Goal: Task Accomplishment & Management: Use online tool/utility

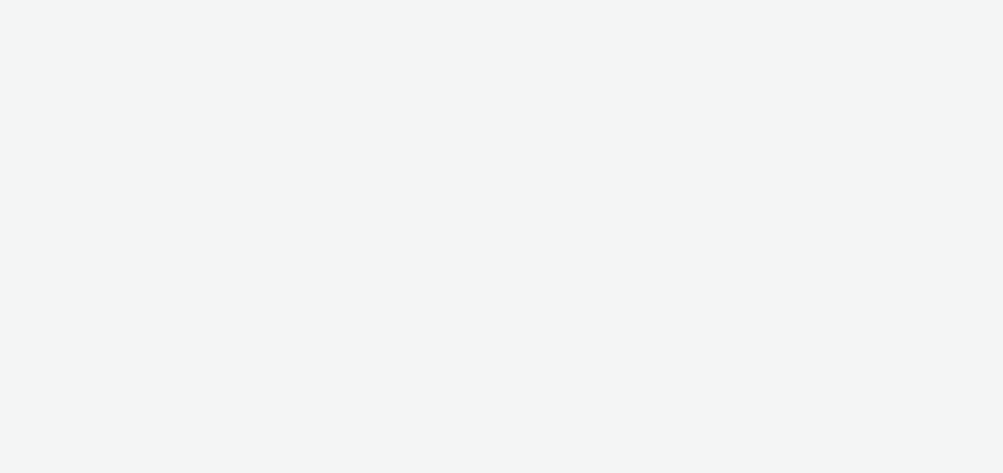
select select "47c37c18-910e-43a3-bb91-a2beb2847406"
select select "b1b940d3-d05b-48b5-821e-f328c33b988b"
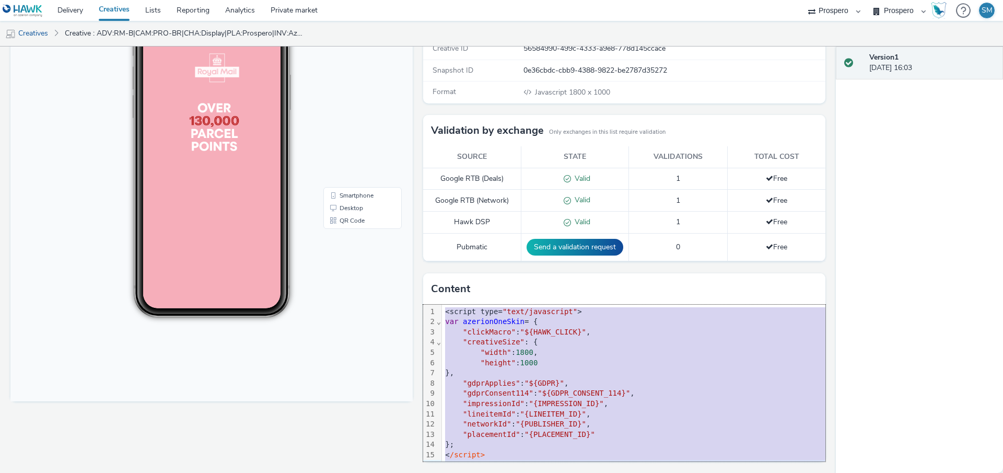
scroll to position [11, 0]
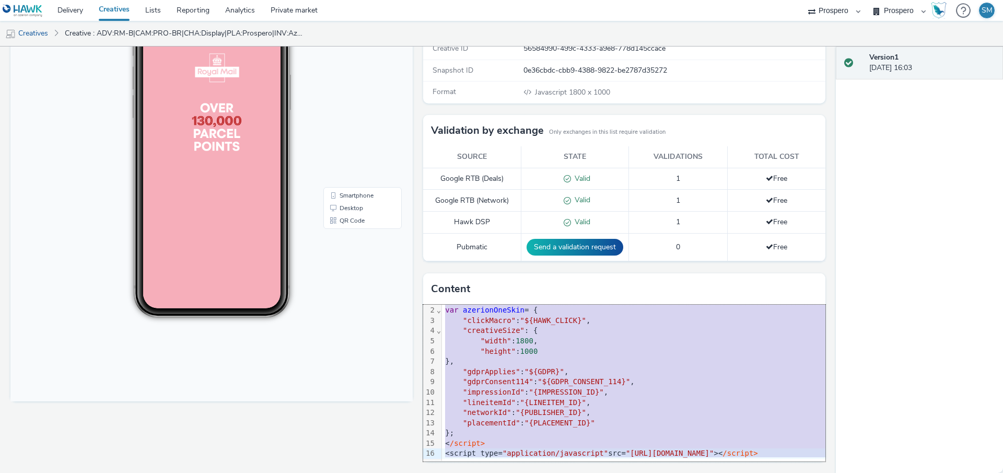
drag, startPoint x: 445, startPoint y: 310, endPoint x: 455, endPoint y: 505, distance: 195.1
click at [455, 472] on html "Delivery Creatives Lists Reporting Analytics Private market AZERION ContextAd F…" at bounding box center [501, 236] width 1003 height 473
copy div "<script type= "text/javascript" > var azerionOneSkin = { "clickMacro" : "${HAWK…"
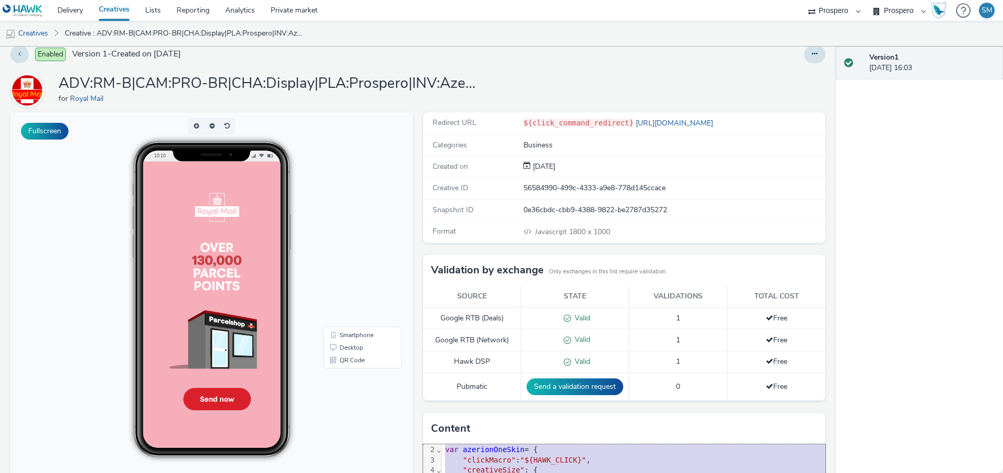
scroll to position [0, 0]
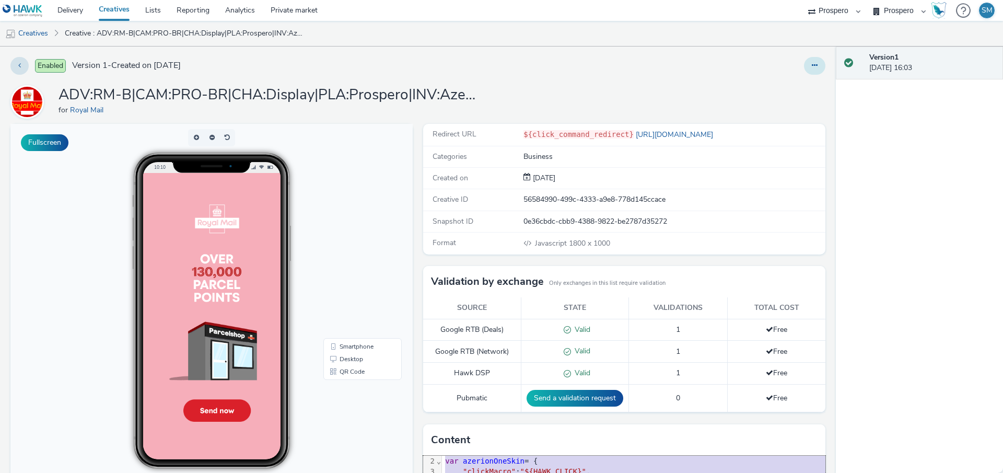
click at [820, 73] on button at bounding box center [814, 66] width 21 height 18
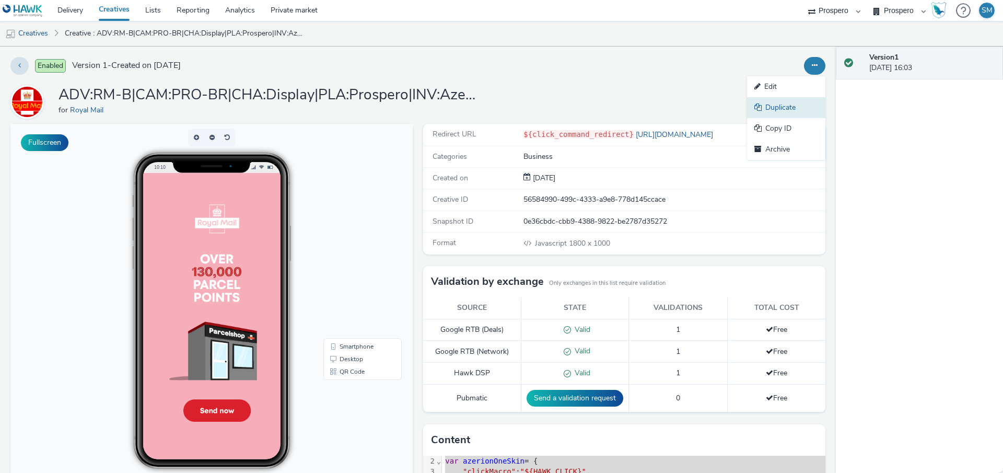
click at [796, 104] on link "Duplicate" at bounding box center [786, 107] width 78 height 21
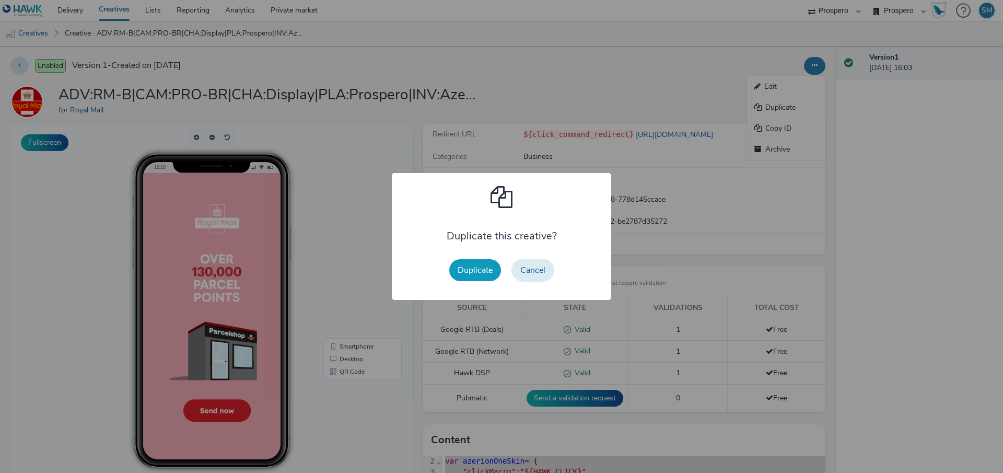
click at [474, 274] on button "Duplicate" at bounding box center [475, 270] width 52 height 22
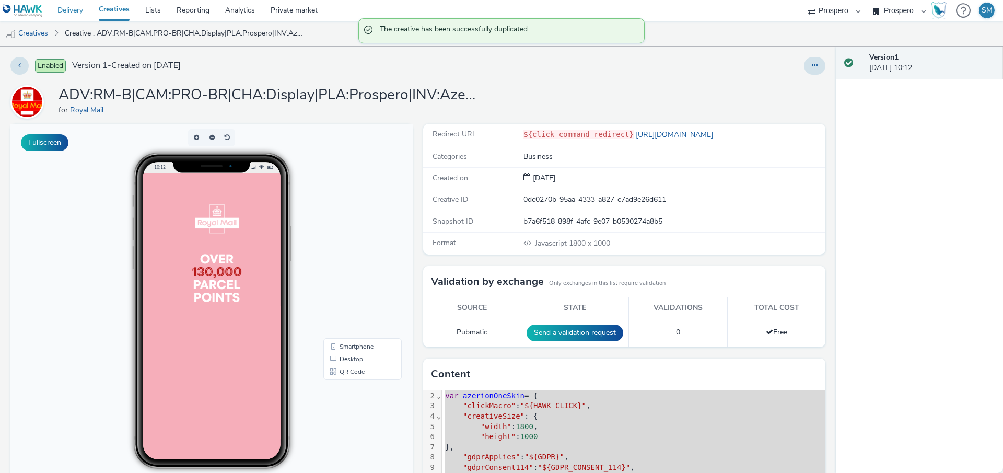
click at [69, 10] on link "Delivery" at bounding box center [70, 10] width 41 height 21
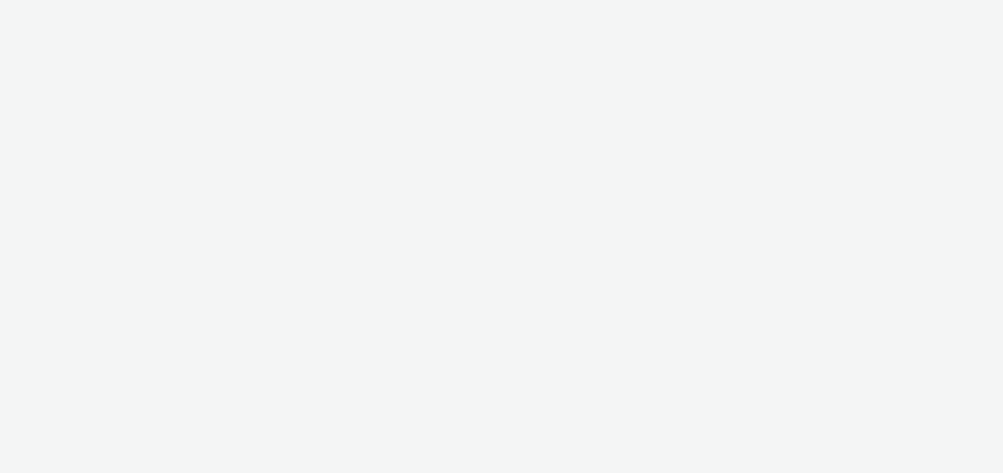
select select "47c37c18-910e-43a3-bb91-a2beb2847406"
select select "b1b940d3-d05b-48b5-821e-f328c33b988b"
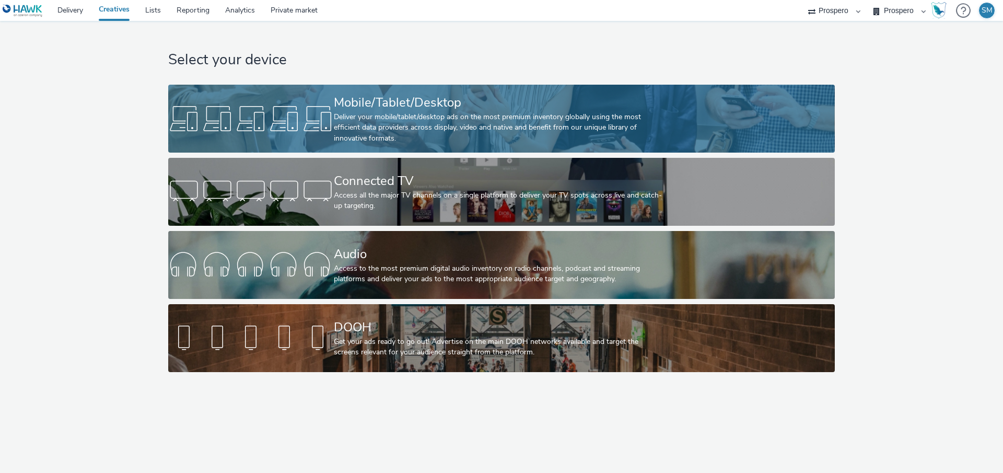
click at [427, 107] on div "Mobile/Tablet/Desktop" at bounding box center [499, 102] width 331 height 18
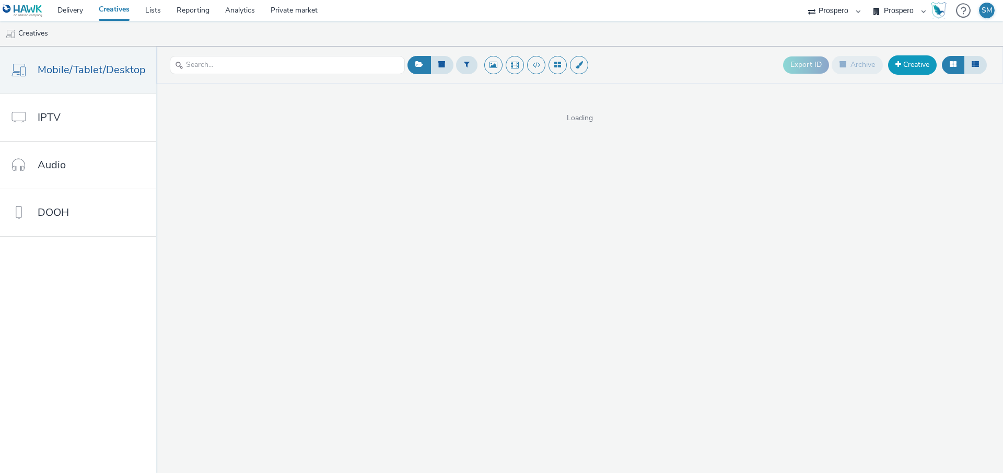
click at [897, 62] on span at bounding box center [898, 64] width 6 height 7
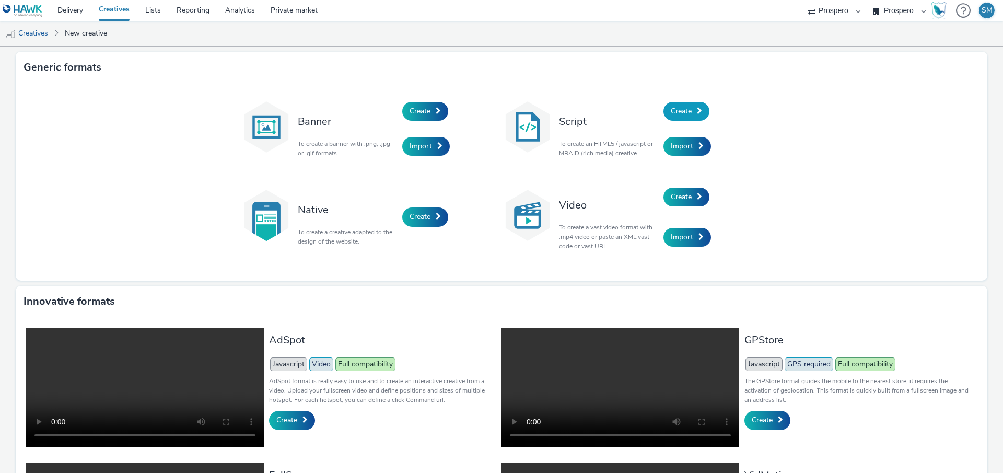
click at [687, 113] on span "Create" at bounding box center [681, 111] width 21 height 10
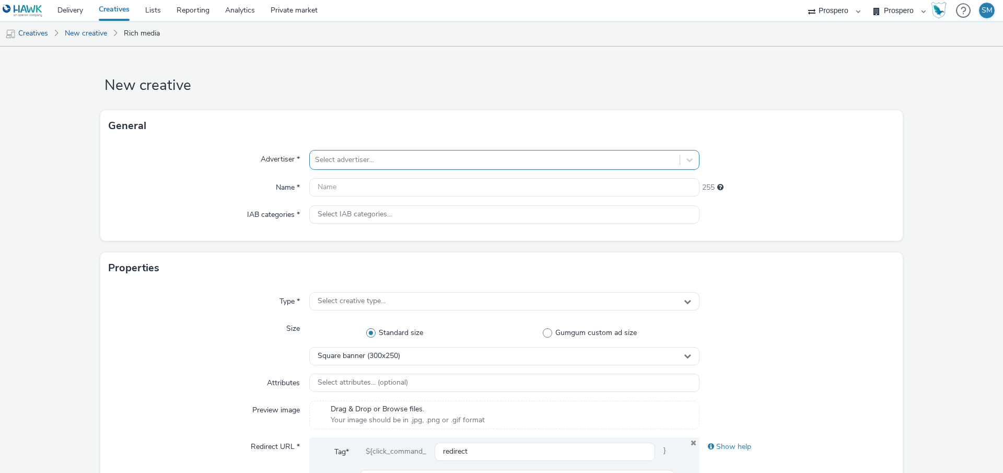
click at [464, 156] on div at bounding box center [494, 160] width 359 height 13
type input "roya"
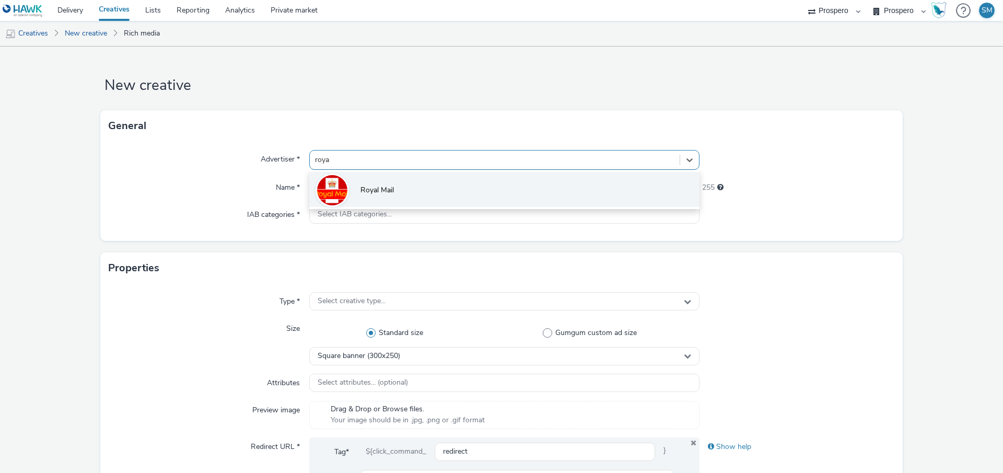
click at [454, 187] on li "Royal Mail" at bounding box center [504, 189] width 390 height 35
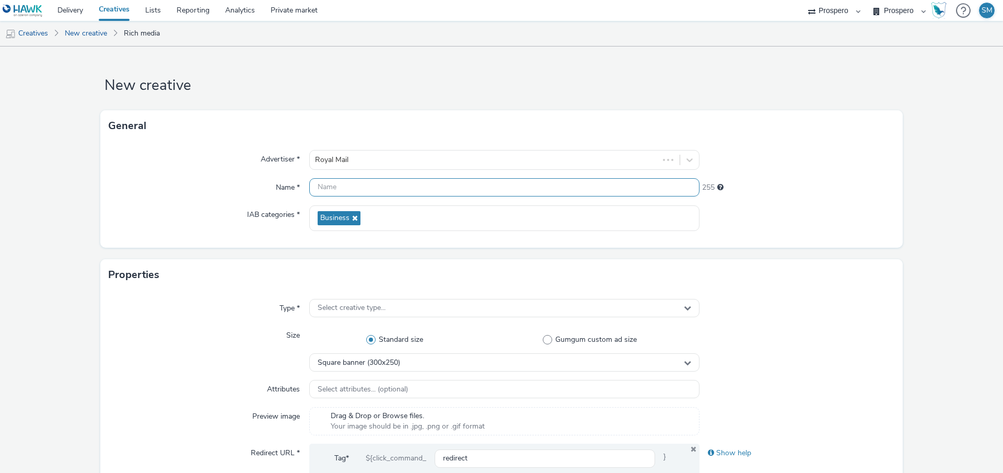
click at [397, 191] on input "text" at bounding box center [504, 187] width 390 height 18
type input "Azerion Mobile Skins NEW"
click at [363, 304] on span "Select creative type..." at bounding box center [352, 307] width 68 height 9
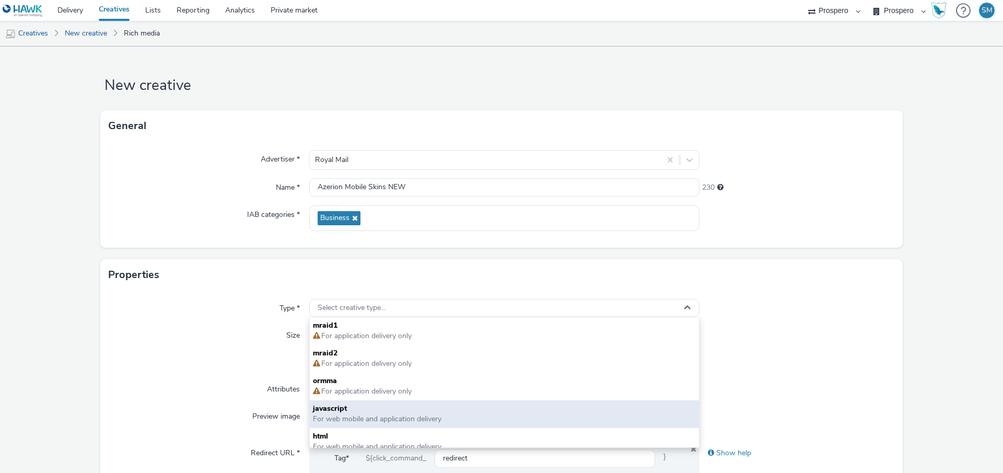
click at [358, 413] on span "javascript" at bounding box center [504, 408] width 383 height 10
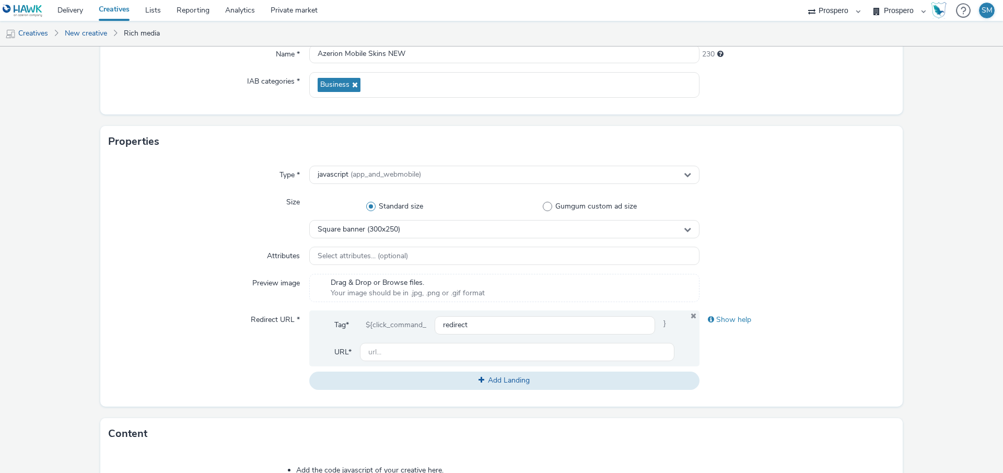
scroll to position [142, 0]
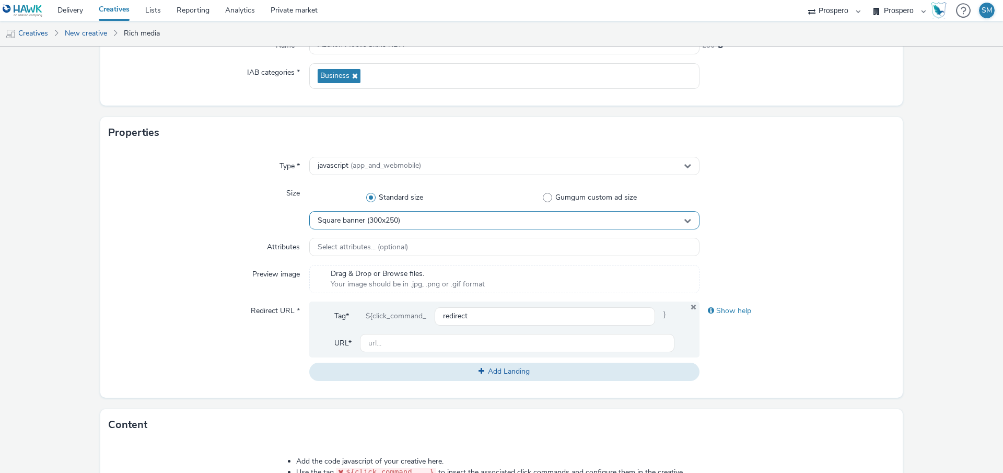
click at [381, 221] on span "Square banner (300x250)" at bounding box center [359, 220] width 83 height 9
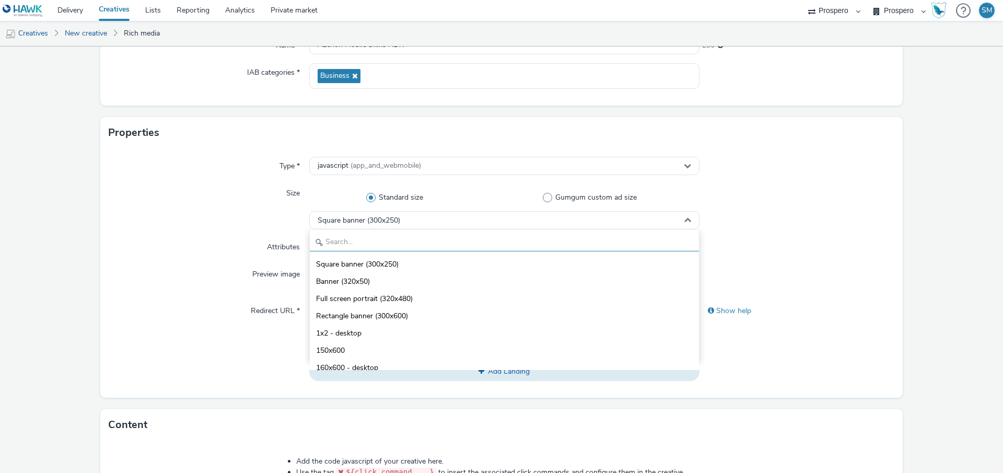
click at [373, 247] on input "text" at bounding box center [504, 242] width 389 height 18
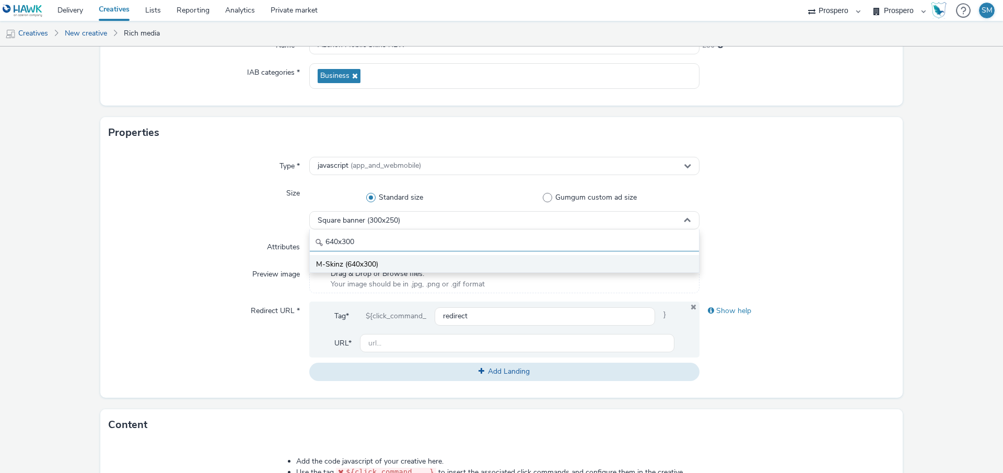
type input "640x300"
click at [375, 267] on span "M-Skinz (640x300)" at bounding box center [347, 264] width 62 height 10
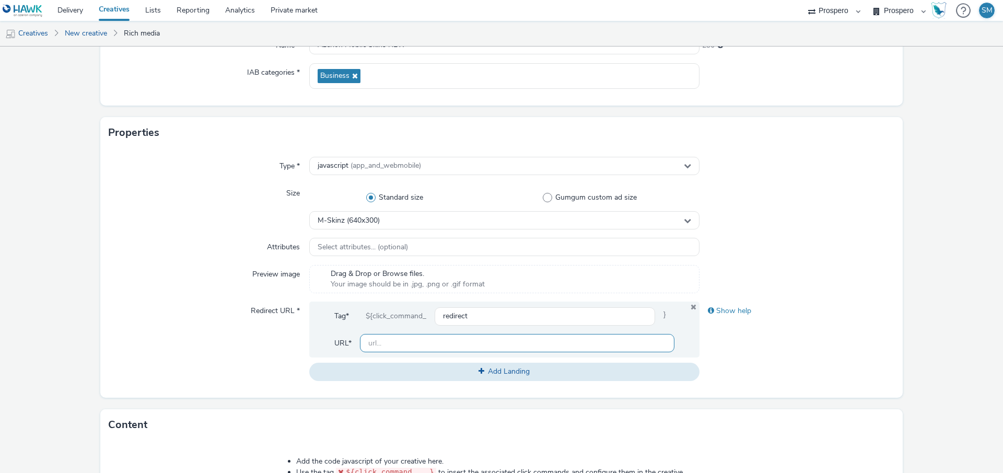
click at [401, 346] on input "text" at bounding box center [517, 343] width 314 height 18
type input "https://royalmail.co.uk"
click at [807, 357] on div "Show help" at bounding box center [796, 340] width 195 height 79
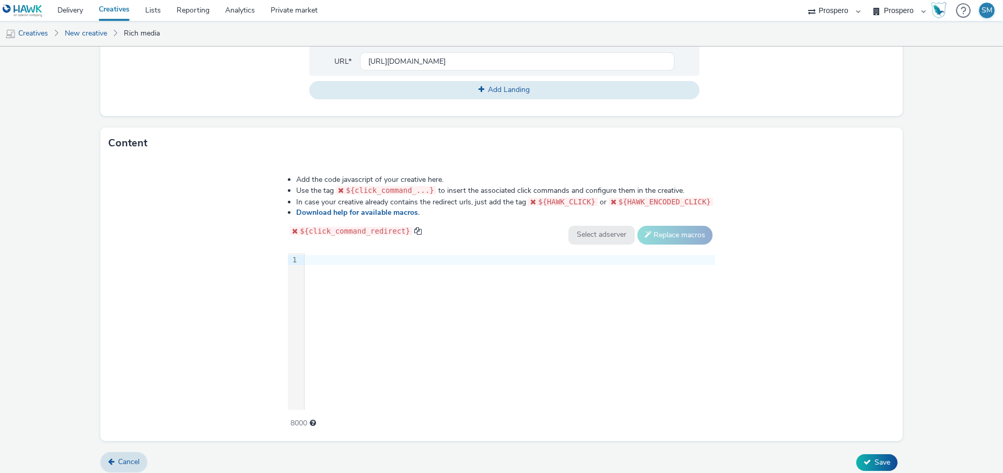
scroll to position [428, 0]
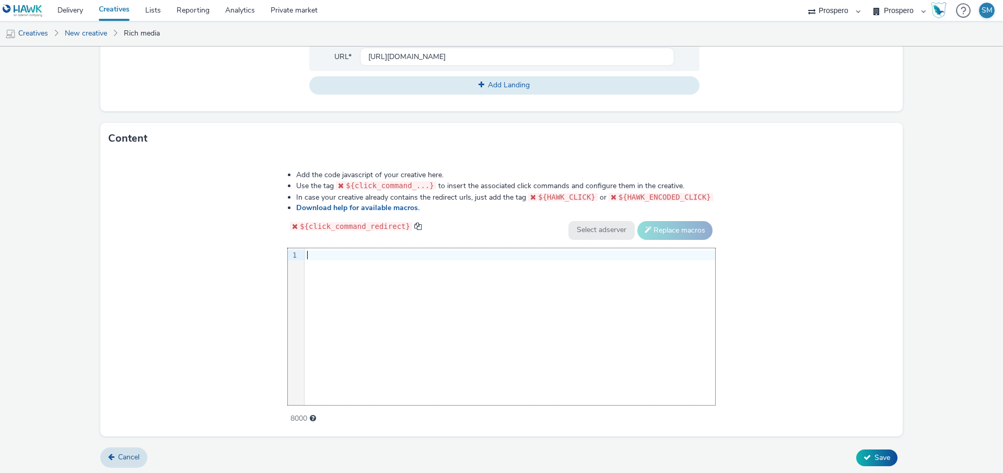
click at [368, 310] on div "9 1 ›" at bounding box center [501, 326] width 427 height 157
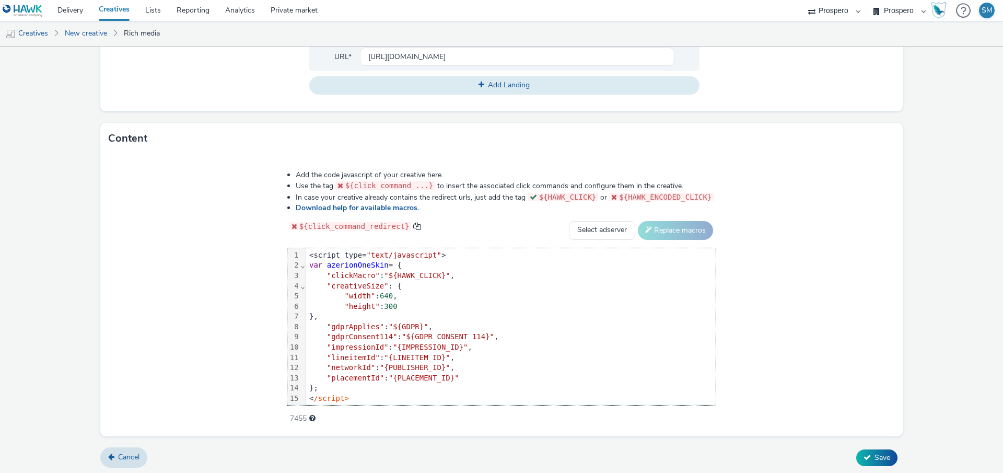
scroll to position [10, 0]
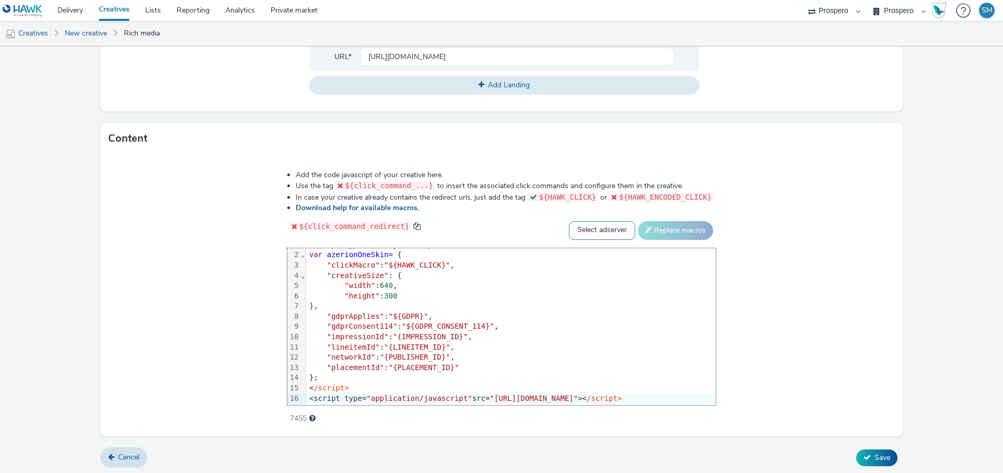
click at [635, 232] on select "Select adserver Sizmek DCM Adform Sting" at bounding box center [602, 230] width 66 height 19
select select "dcm"
click at [713, 225] on button "Replace macros" at bounding box center [675, 230] width 75 height 19
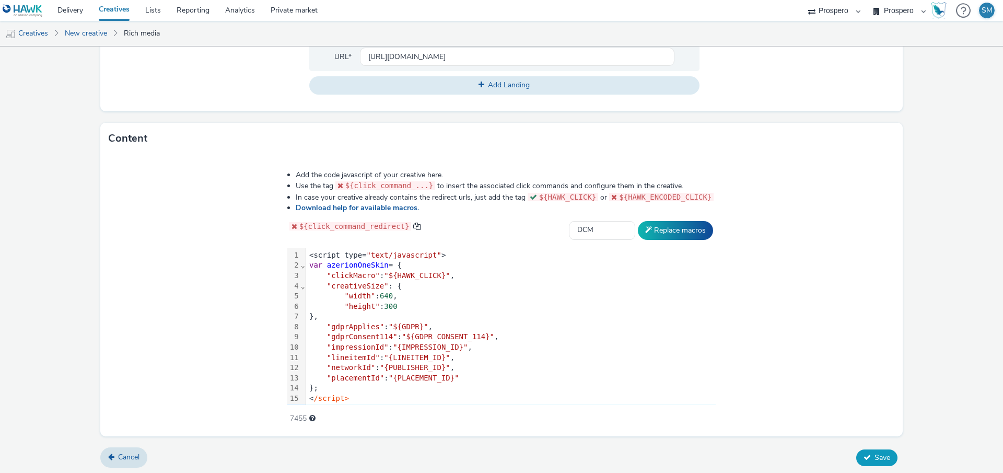
click at [871, 452] on button "Save" at bounding box center [876, 457] width 41 height 17
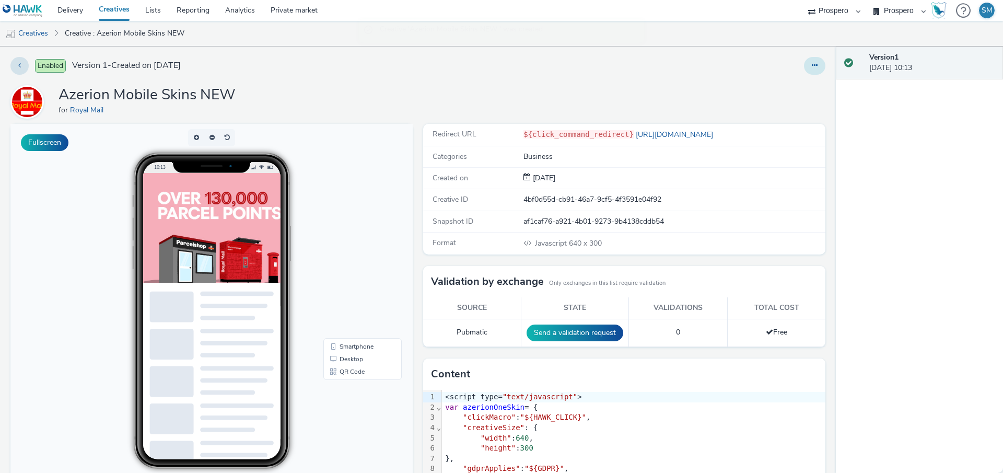
click at [815, 68] on icon at bounding box center [815, 65] width 6 height 7
click at [781, 84] on link "Edit" at bounding box center [786, 86] width 78 height 21
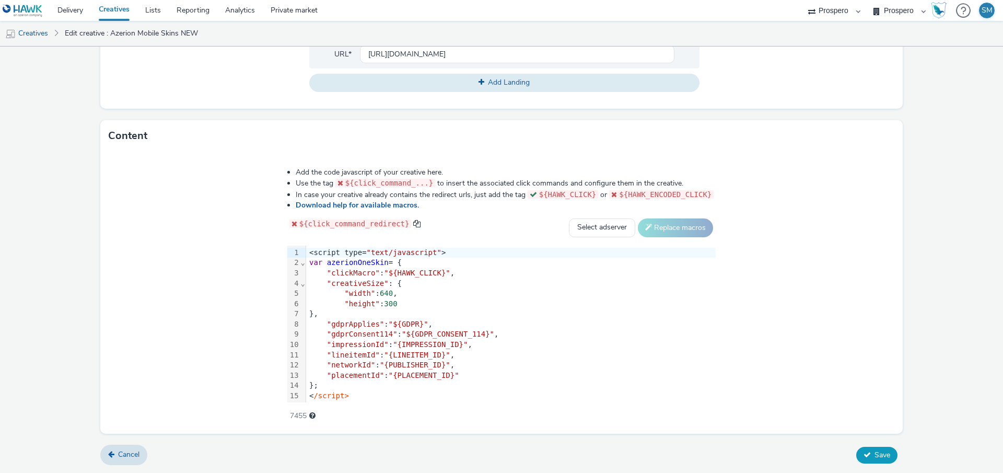
click at [880, 451] on span "Save" at bounding box center [882, 455] width 16 height 10
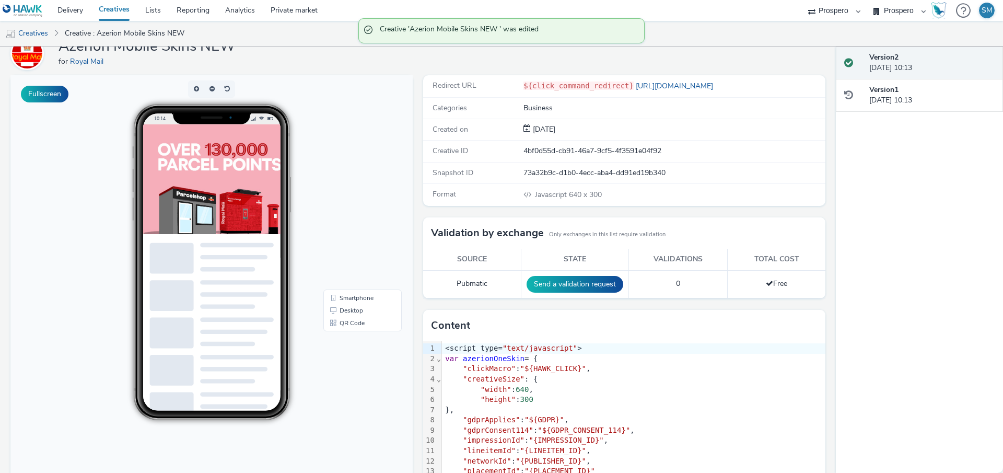
scroll to position [91, 0]
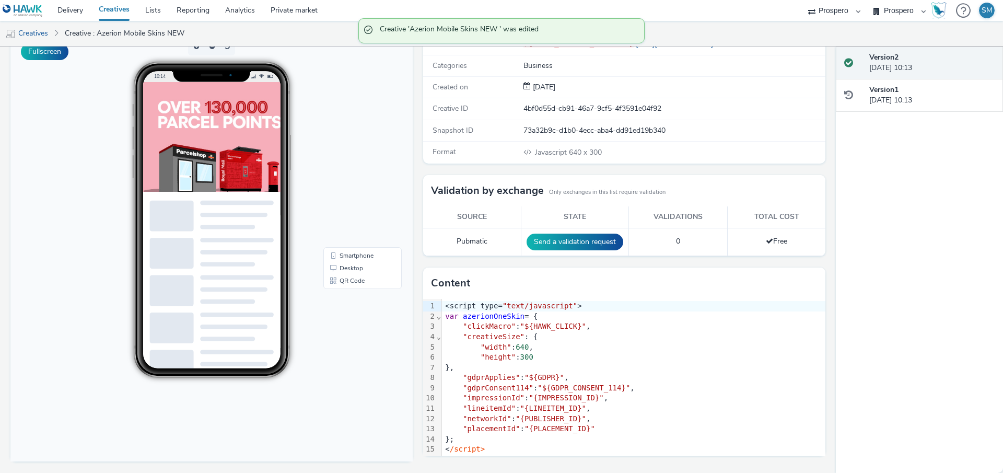
click at [208, 136] on img at bounding box center [310, 160] width 334 height 157
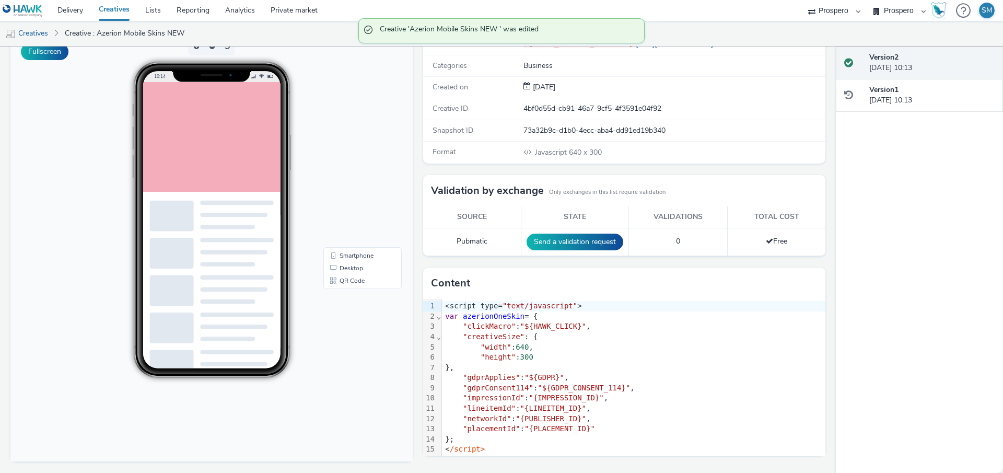
click at [252, 156] on body at bounding box center [310, 162] width 334 height 147
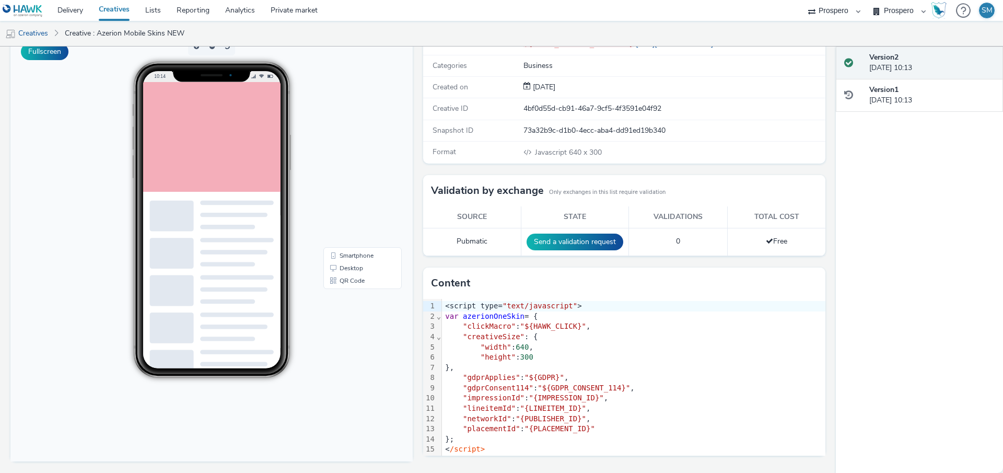
click at [205, 161] on div at bounding box center [310, 160] width 334 height 251
click at [238, 167] on div at bounding box center [310, 160] width 334 height 251
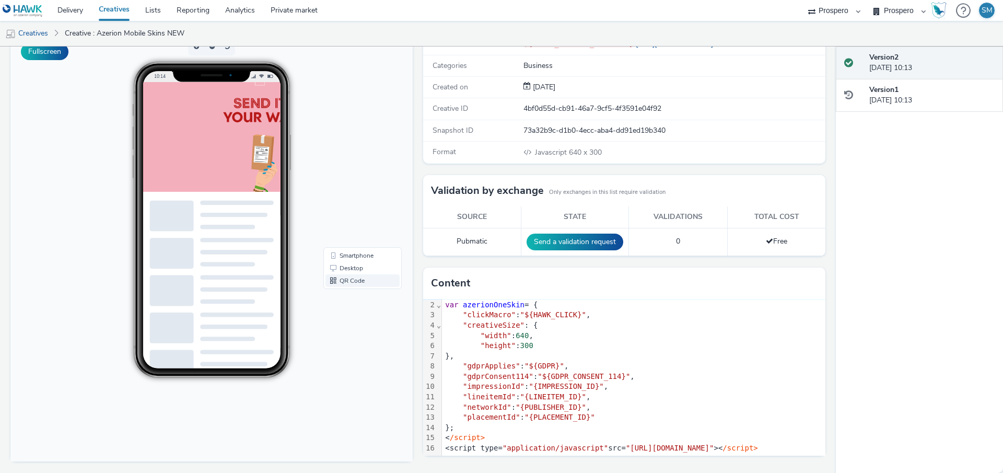
click at [352, 279] on link "QR Code" at bounding box center [362, 280] width 74 height 13
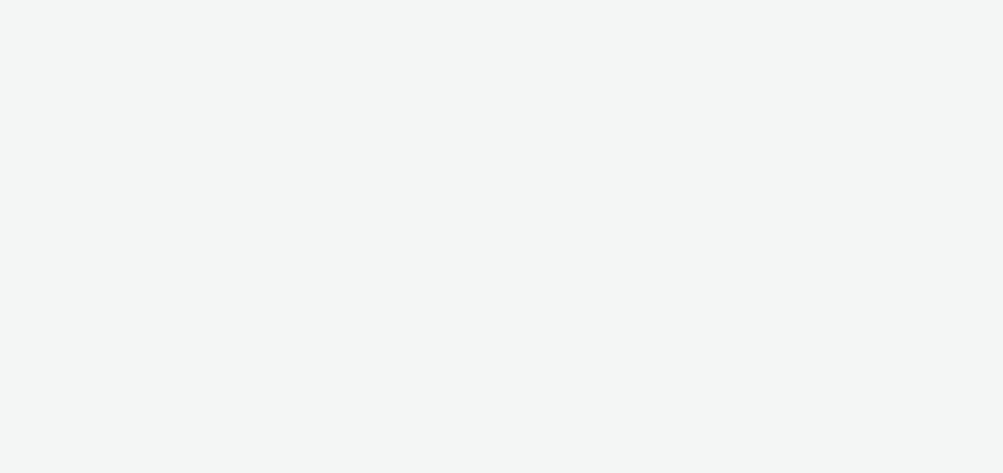
select select "47c37c18-910e-43a3-bb91-a2beb2847406"
select select "b1b940d3-d05b-48b5-821e-f328c33b988b"
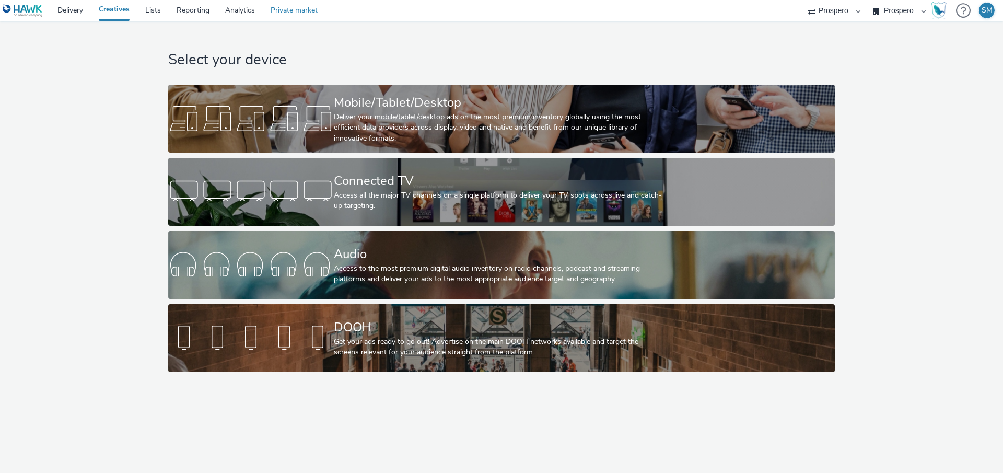
click at [294, 10] on link "Private market" at bounding box center [294, 10] width 63 height 21
